Goal: Navigation & Orientation: Find specific page/section

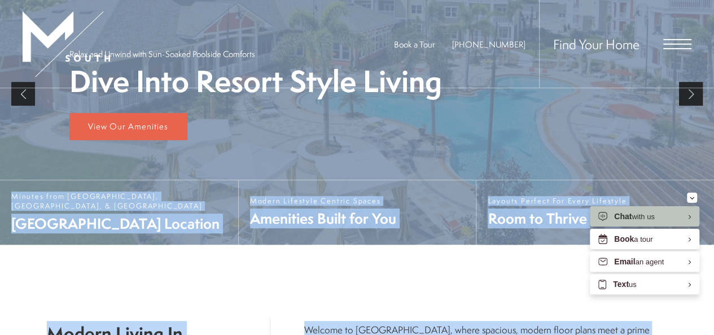
scroll to position [248, 0]
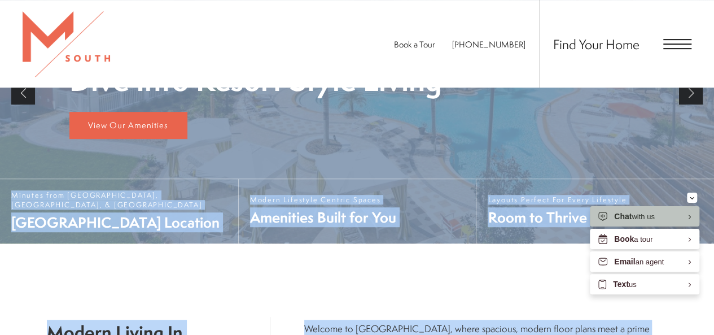
drag, startPoint x: 507, startPoint y: 241, endPoint x: 371, endPoint y: 182, distance: 148.1
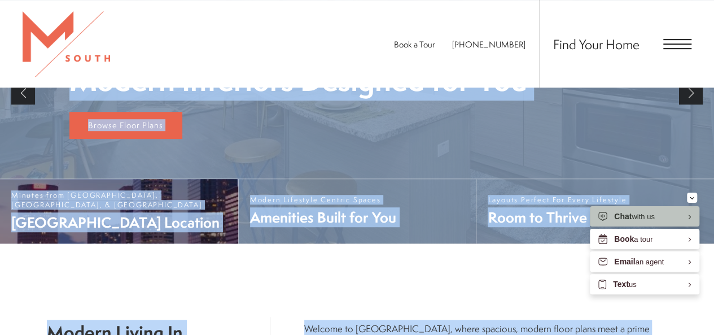
click at [146, 221] on span "[GEOGRAPHIC_DATA] Location" at bounding box center [119, 222] width 216 height 20
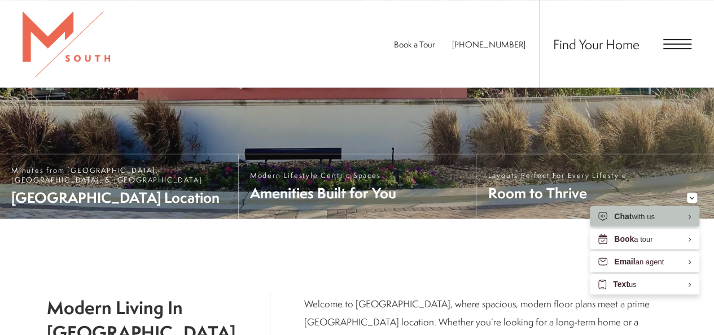
scroll to position [248, 0]
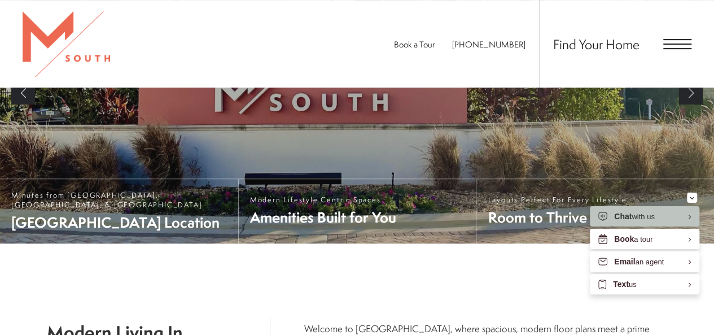
click at [666, 39] on span "Open Menu" at bounding box center [677, 39] width 28 height 1
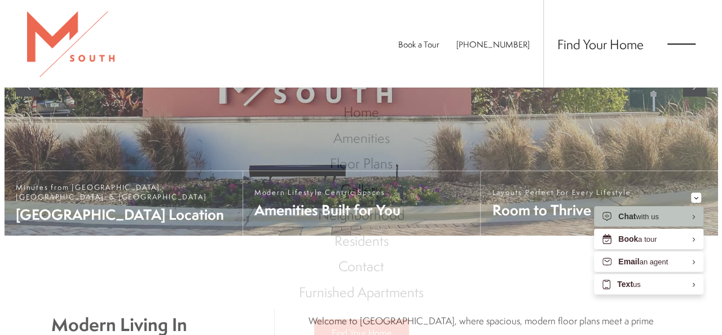
scroll to position [0, 0]
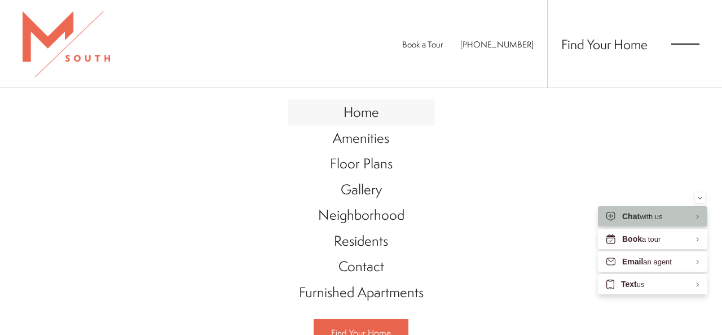
click at [359, 111] on span "Home" at bounding box center [362, 111] width 36 height 19
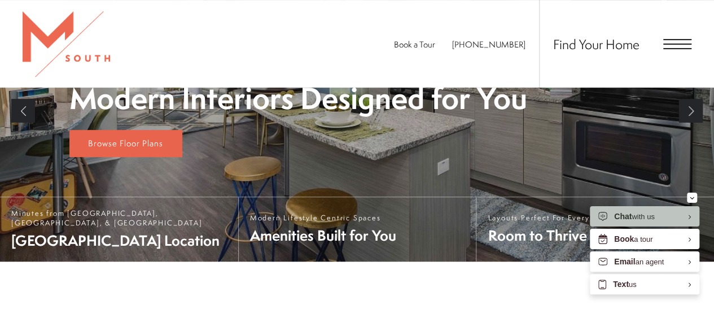
scroll to position [203, 0]
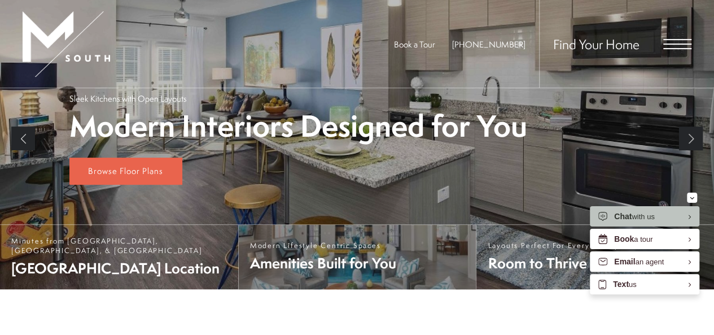
click at [320, 255] on span "Modern Lifestyle Centric Spaces Amenities Built for You" at bounding box center [323, 256] width 146 height 32
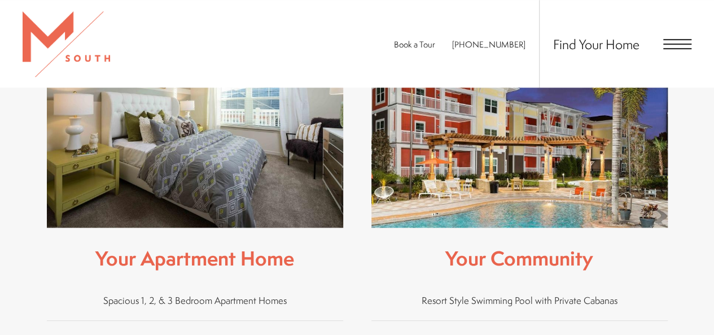
scroll to position [421, 0]
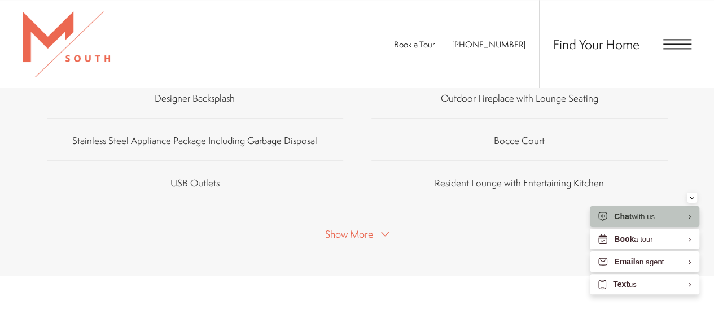
drag, startPoint x: 716, startPoint y: 62, endPoint x: 708, endPoint y: 203, distance: 141.3
click at [708, 203] on html "Skip to main content × Pet Policy We welcome all your furry friends at [GEOGRAP…" at bounding box center [357, 35] width 714 height 1575
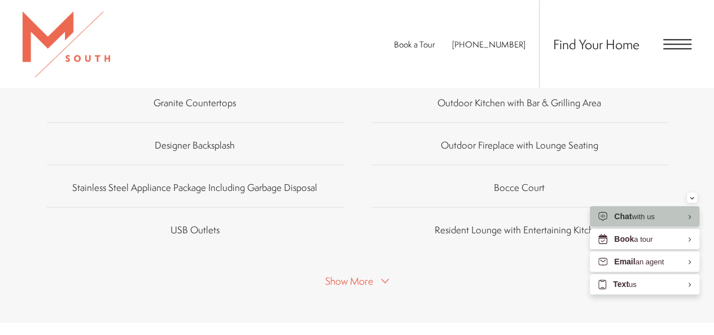
click at [344, 284] on span "Show More" at bounding box center [349, 281] width 48 height 14
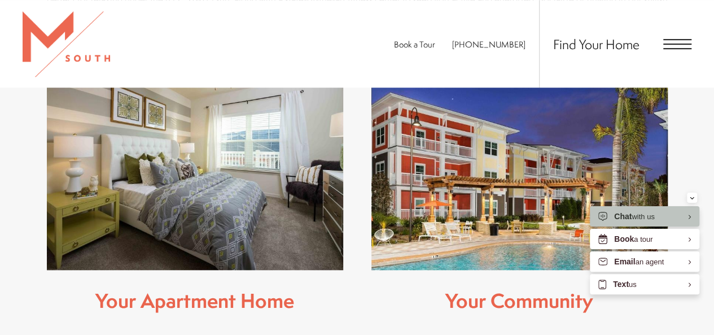
scroll to position [388, 0]
